Goal: Go to known website: Access a specific website the user already knows

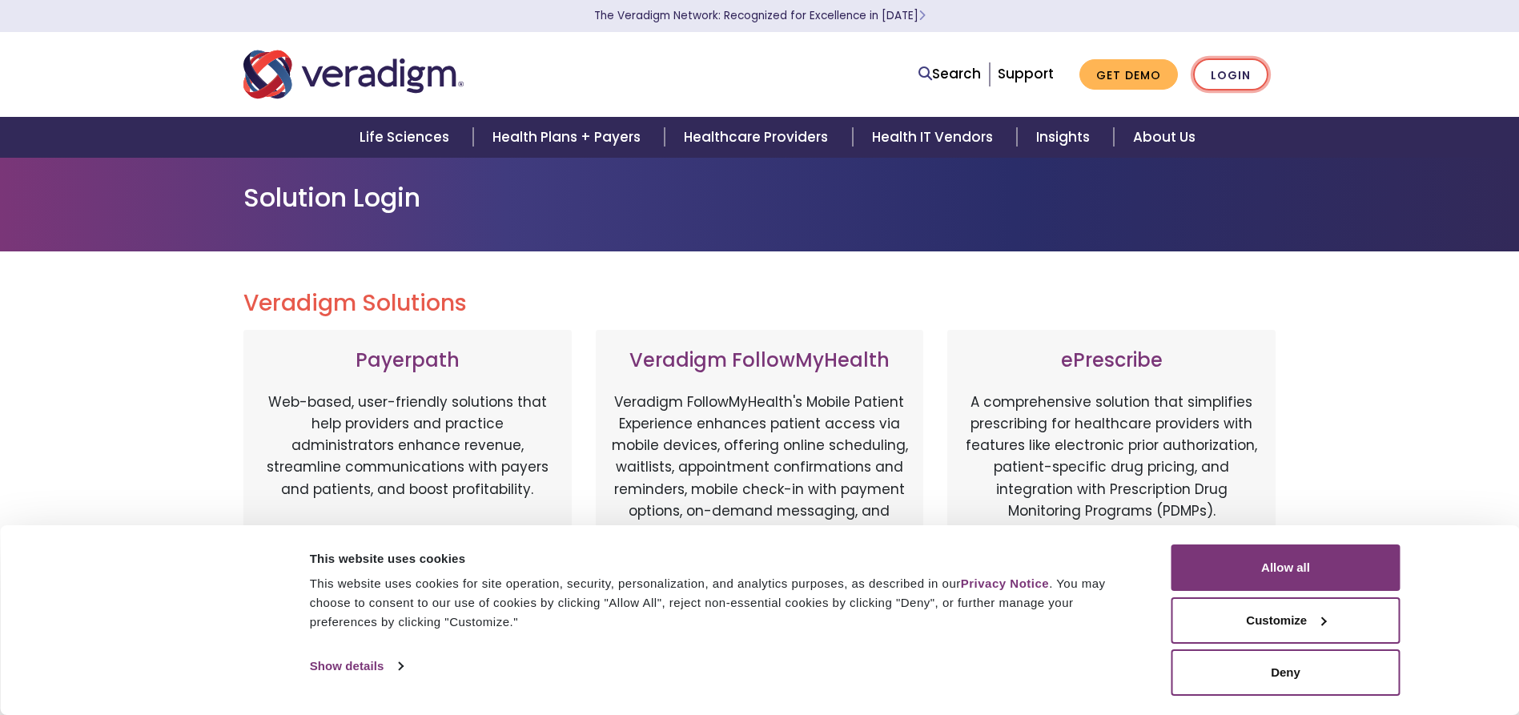
click at [1230, 73] on link "Login" at bounding box center [1230, 74] width 75 height 33
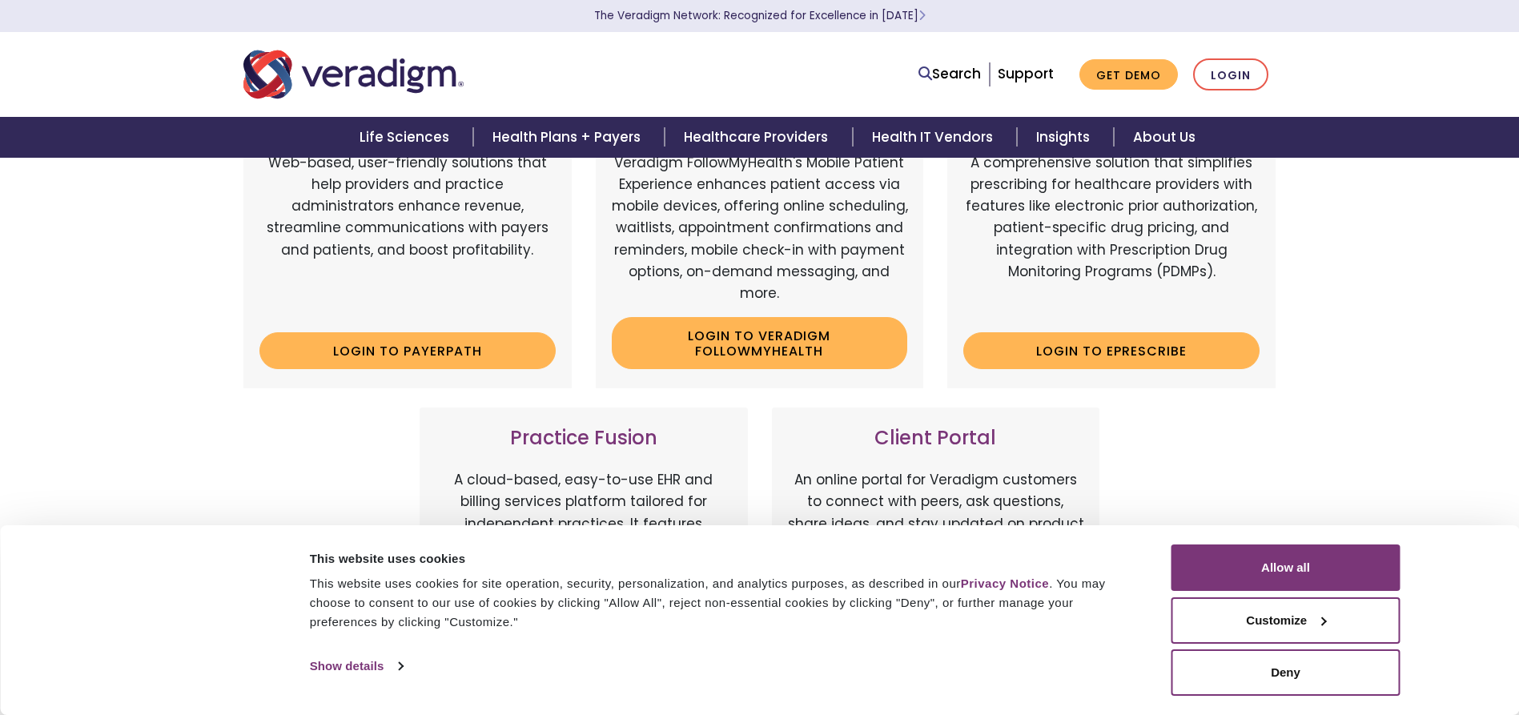
scroll to position [240, 0]
click at [481, 347] on link "Login to Payerpath" at bounding box center [407, 350] width 296 height 37
